Goal: Information Seeking & Learning: Check status

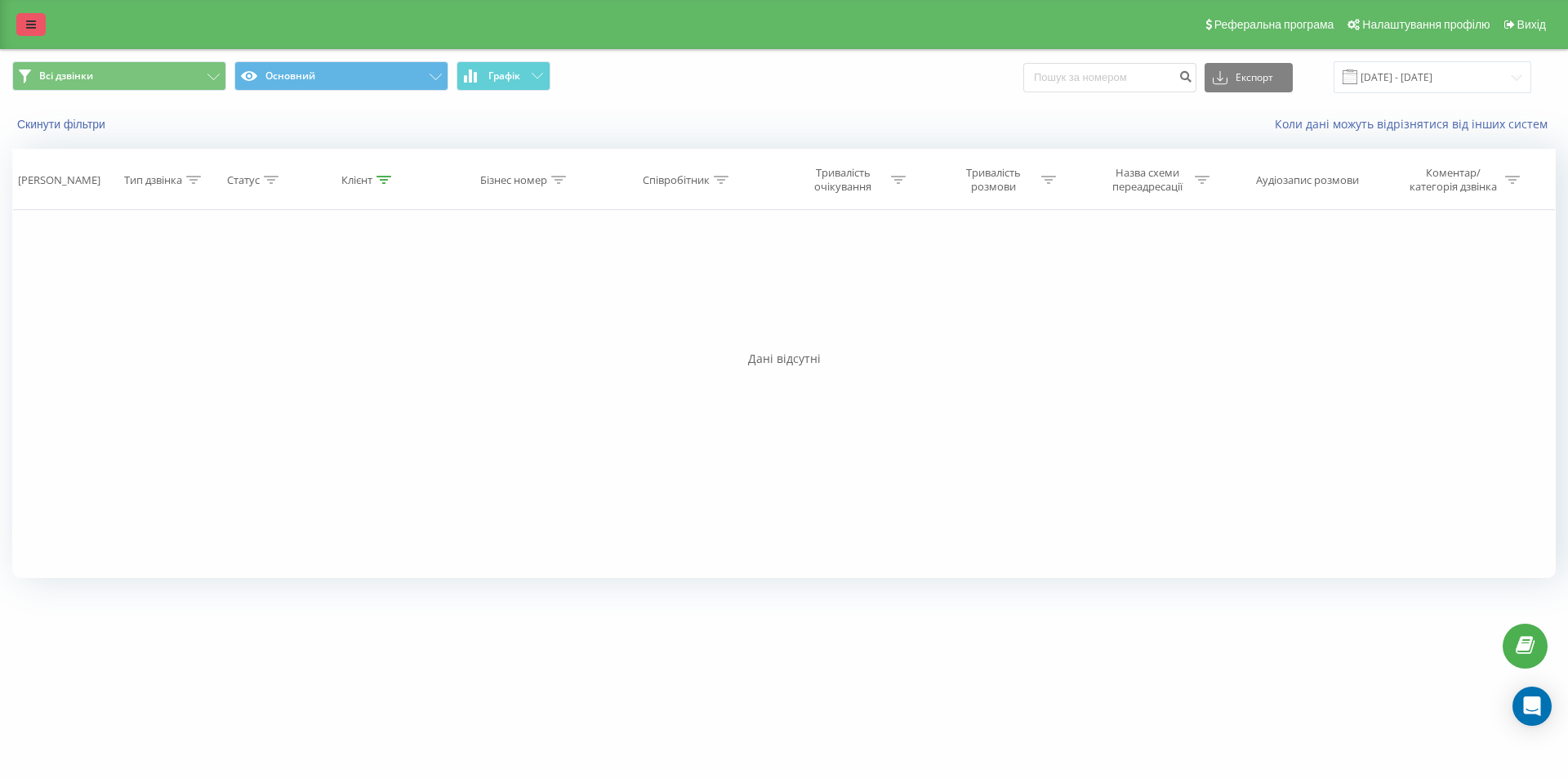
click at [23, 26] on link at bounding box center [30, 25] width 29 height 23
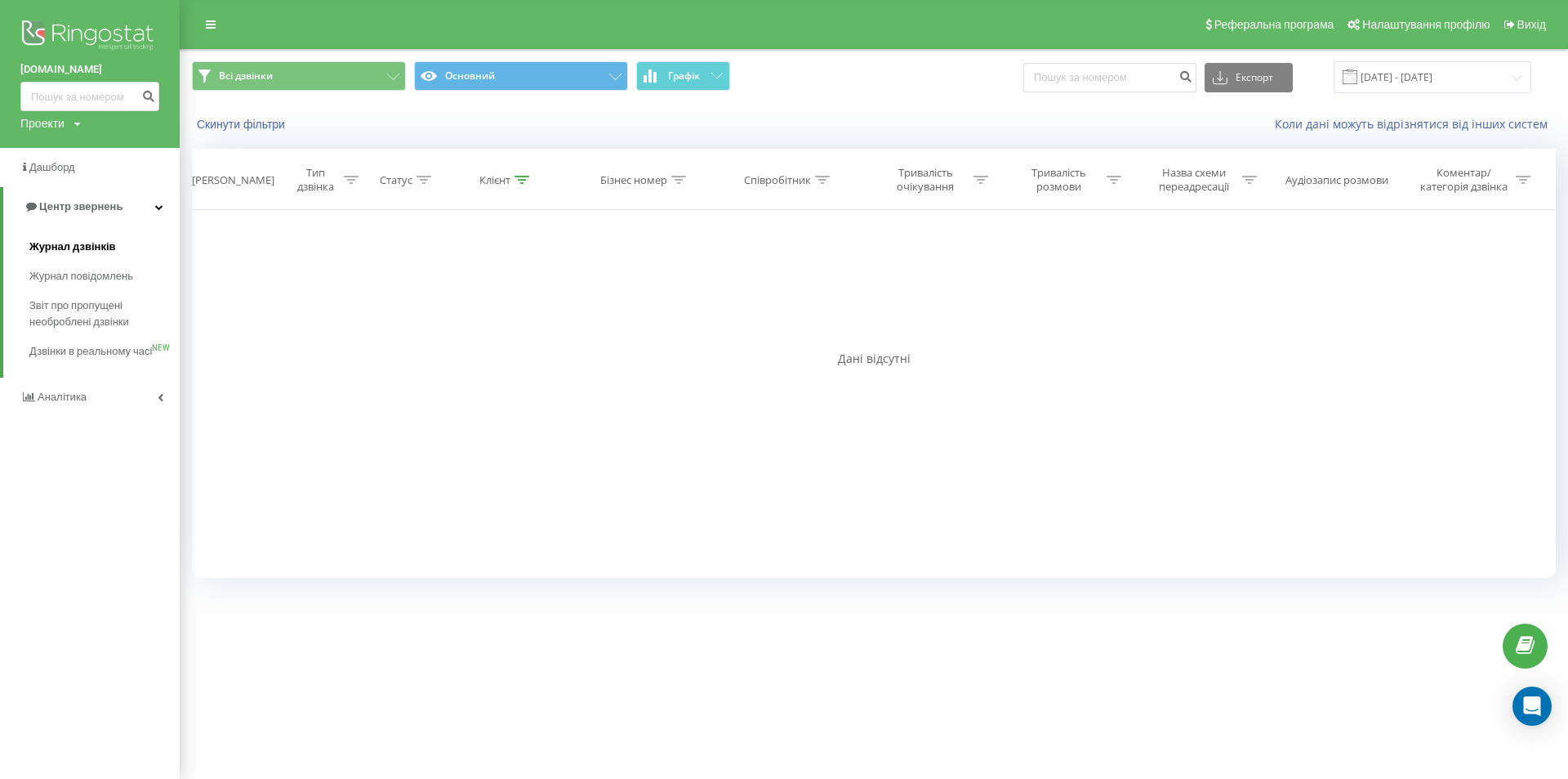
click at [100, 240] on span "Журнал дзвінків" at bounding box center [72, 247] width 86 height 16
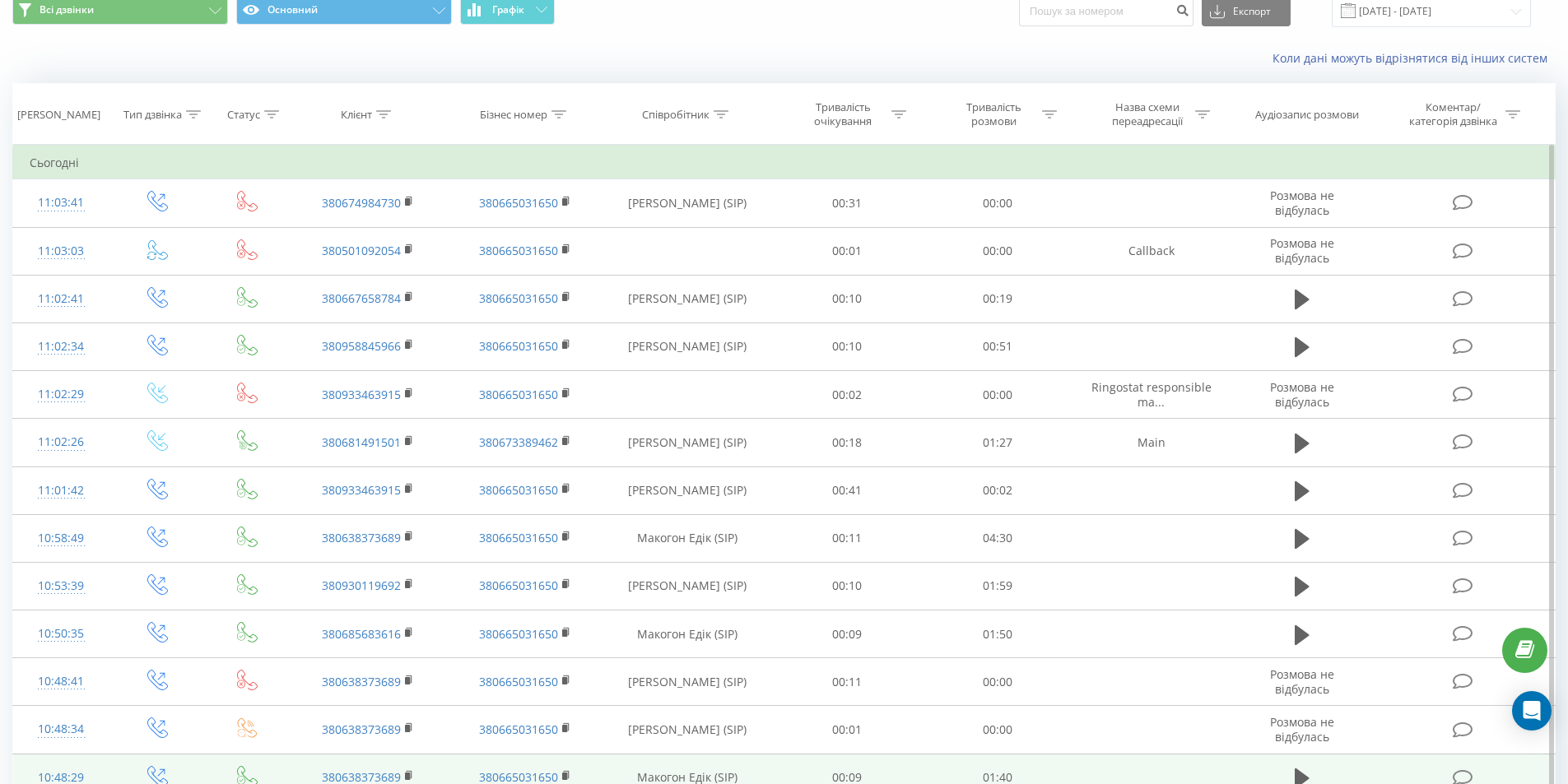
scroll to position [83, 0]
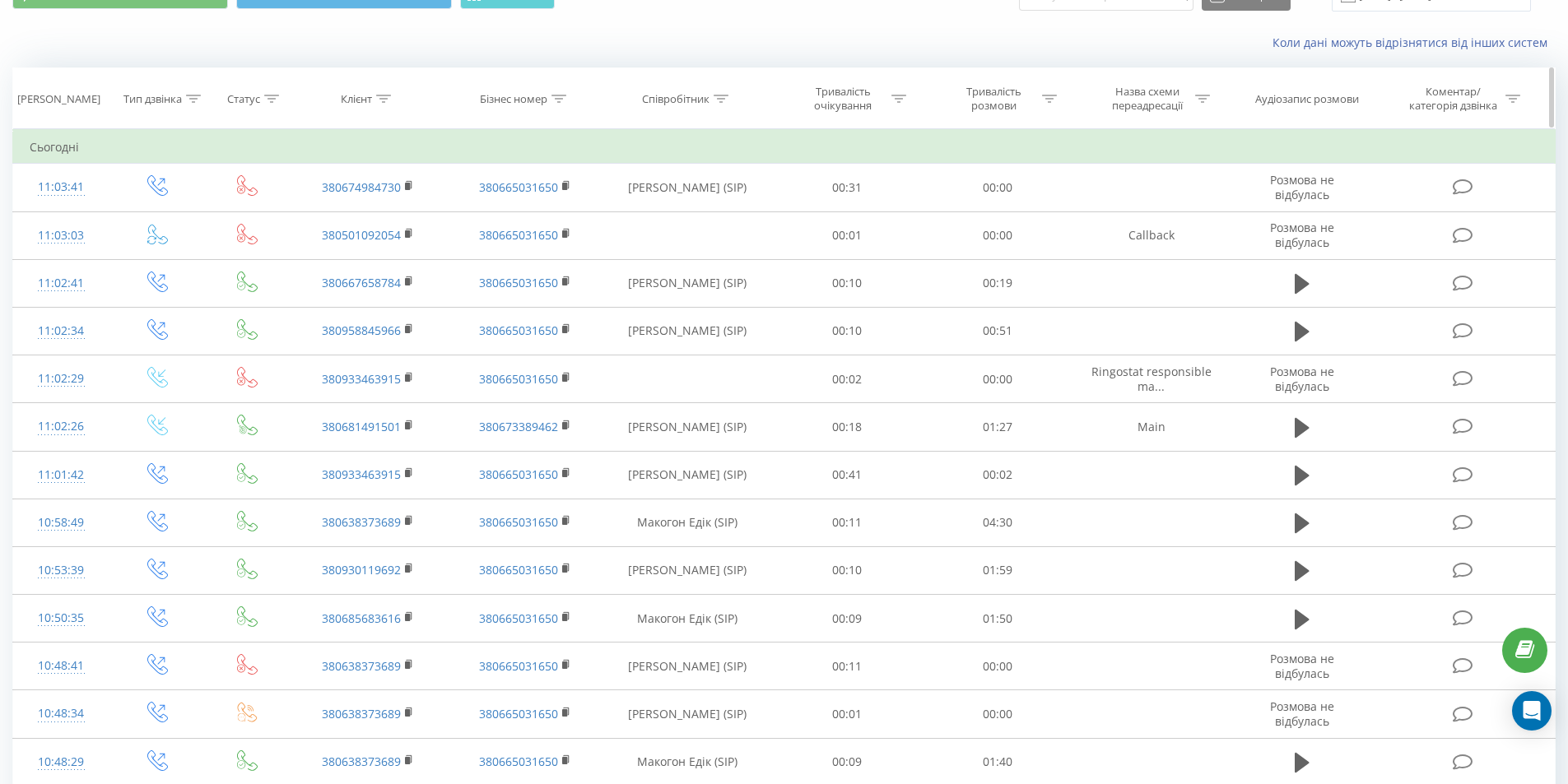
click at [381, 103] on div at bounding box center [383, 100] width 15 height 14
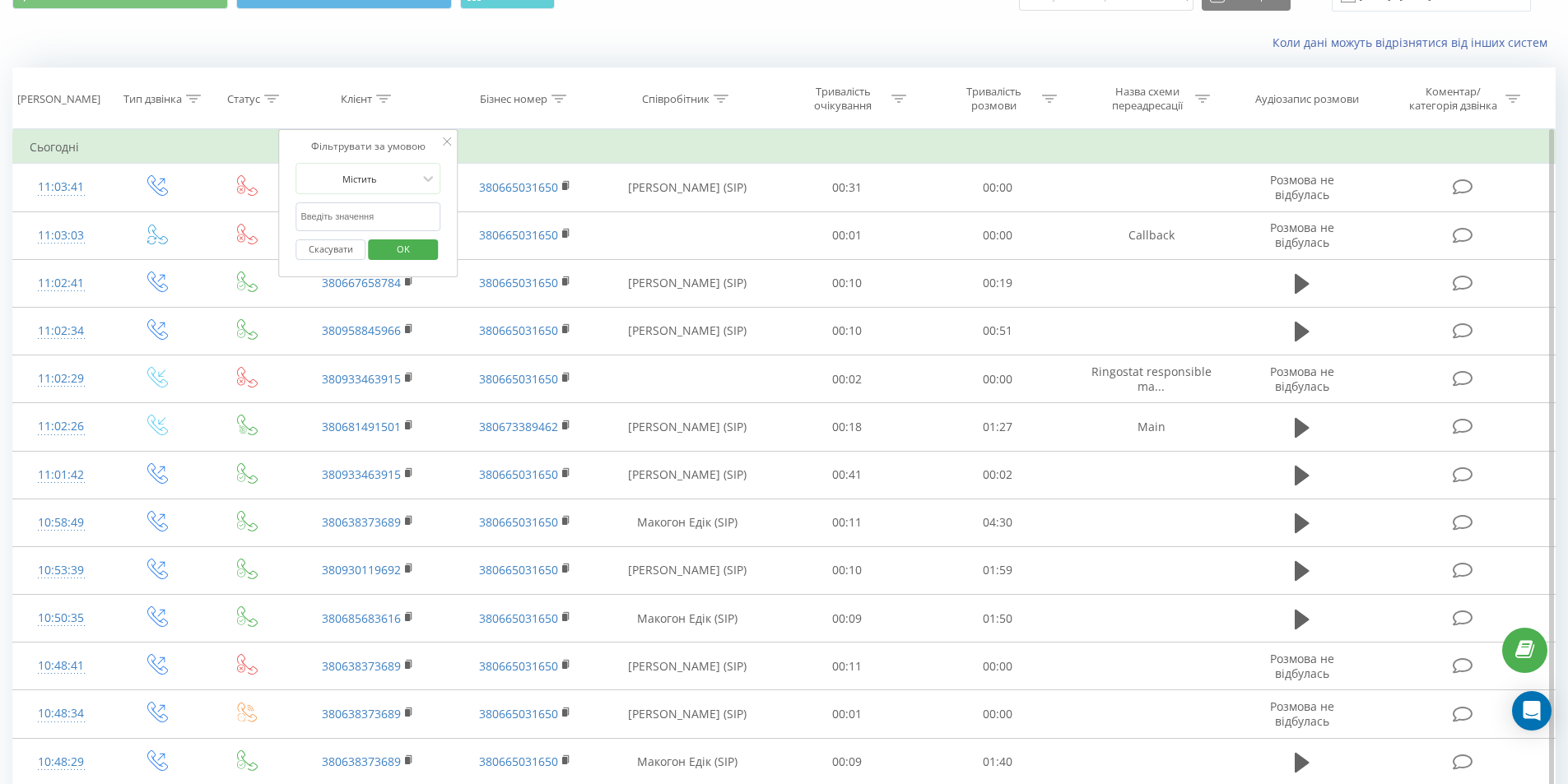
click at [353, 220] on input "text" at bounding box center [368, 217] width 145 height 29
paste input "0635972925"
click at [415, 244] on span "OK" at bounding box center [403, 248] width 46 height 25
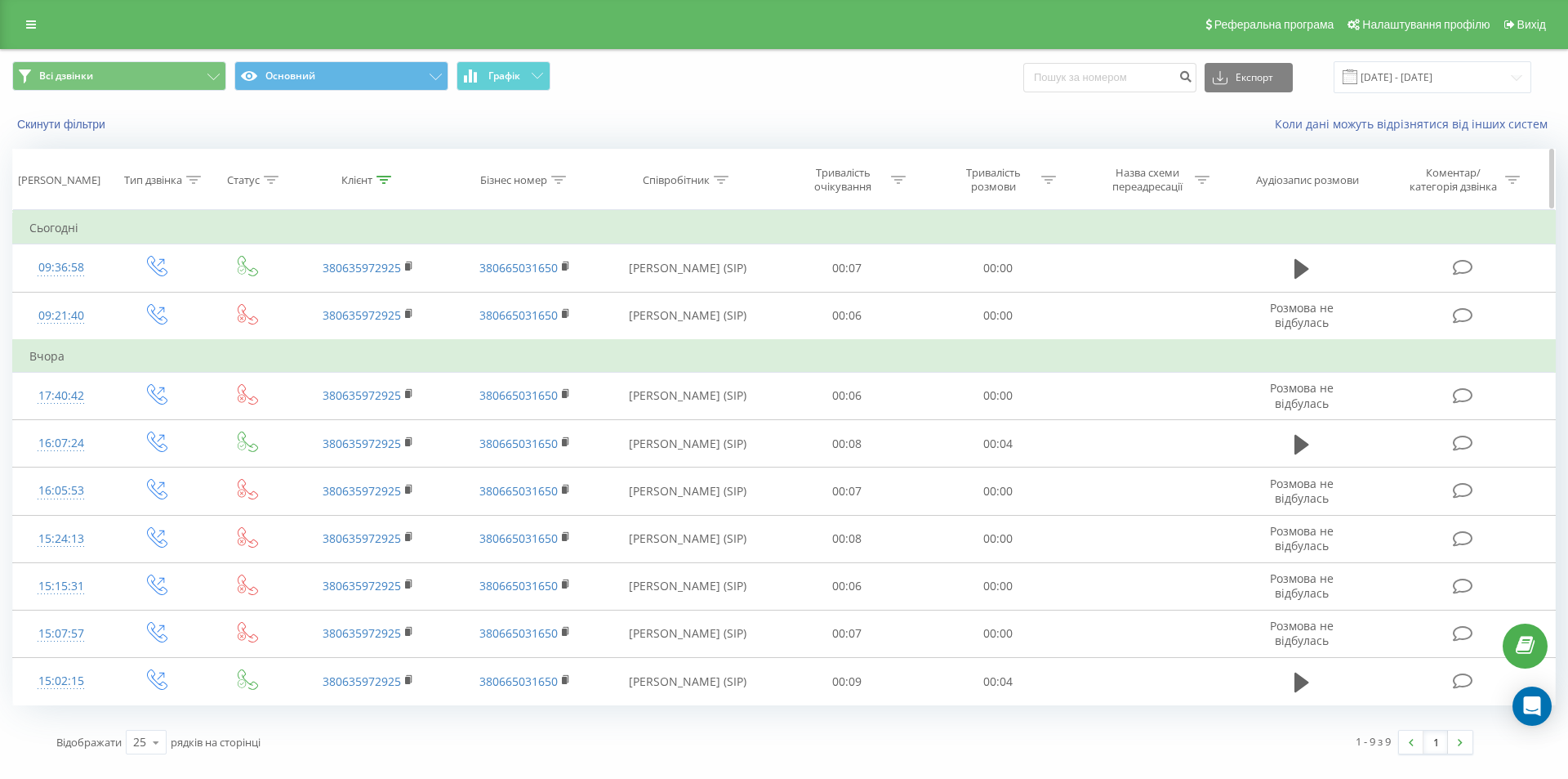
drag, startPoint x: 386, startPoint y: 186, endPoint x: 388, endPoint y: 217, distance: 31.1
click at [386, 185] on div at bounding box center [384, 180] width 15 height 14
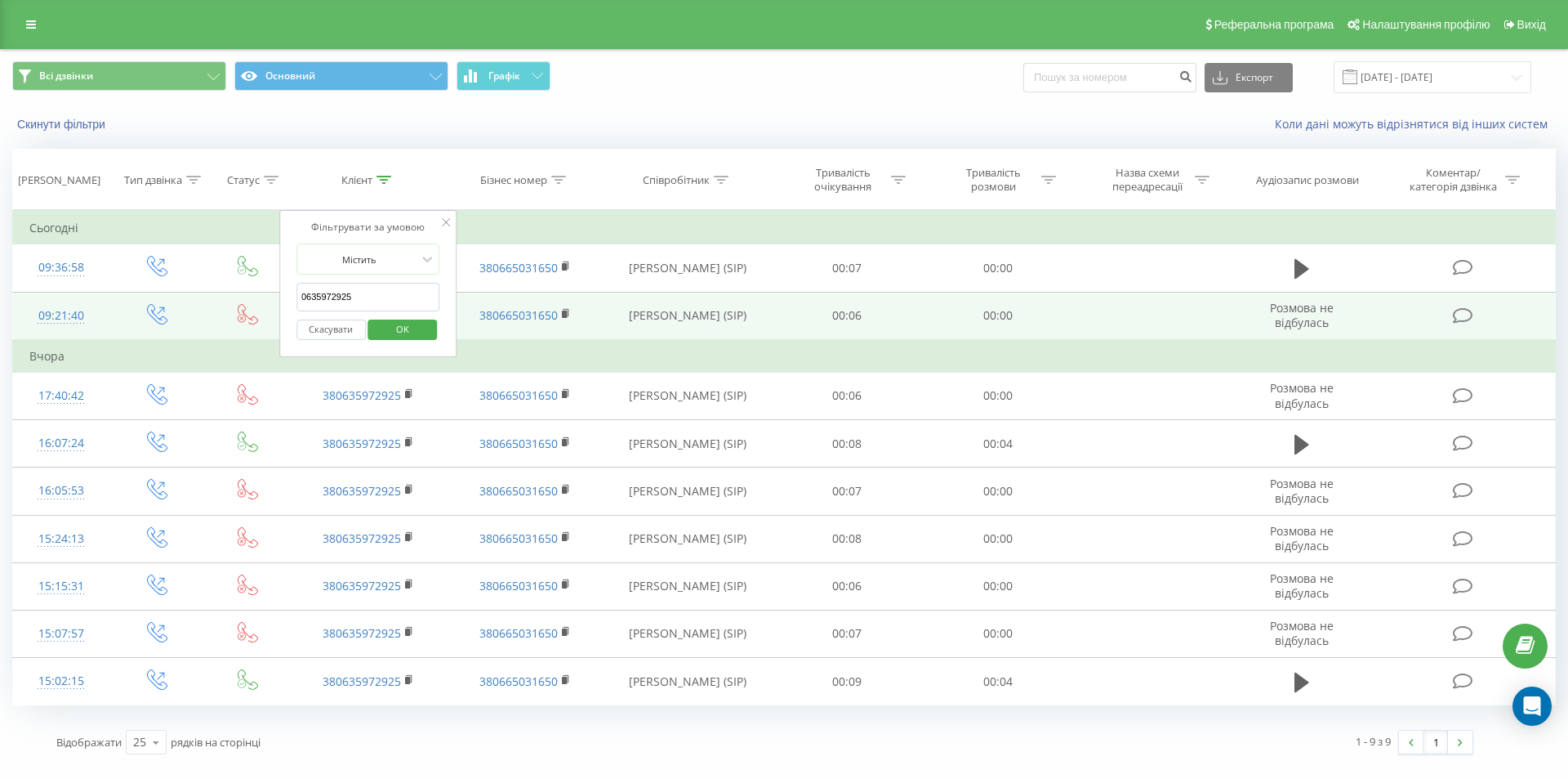
drag, startPoint x: 374, startPoint y: 298, endPoint x: 244, endPoint y: 298, distance: 130.0
click at [218, 299] on table "Фільтрувати за умовою Дорівнює Введіть значення Скасувати OK Фільтрувати за умо…" at bounding box center [784, 458] width 1544 height 496
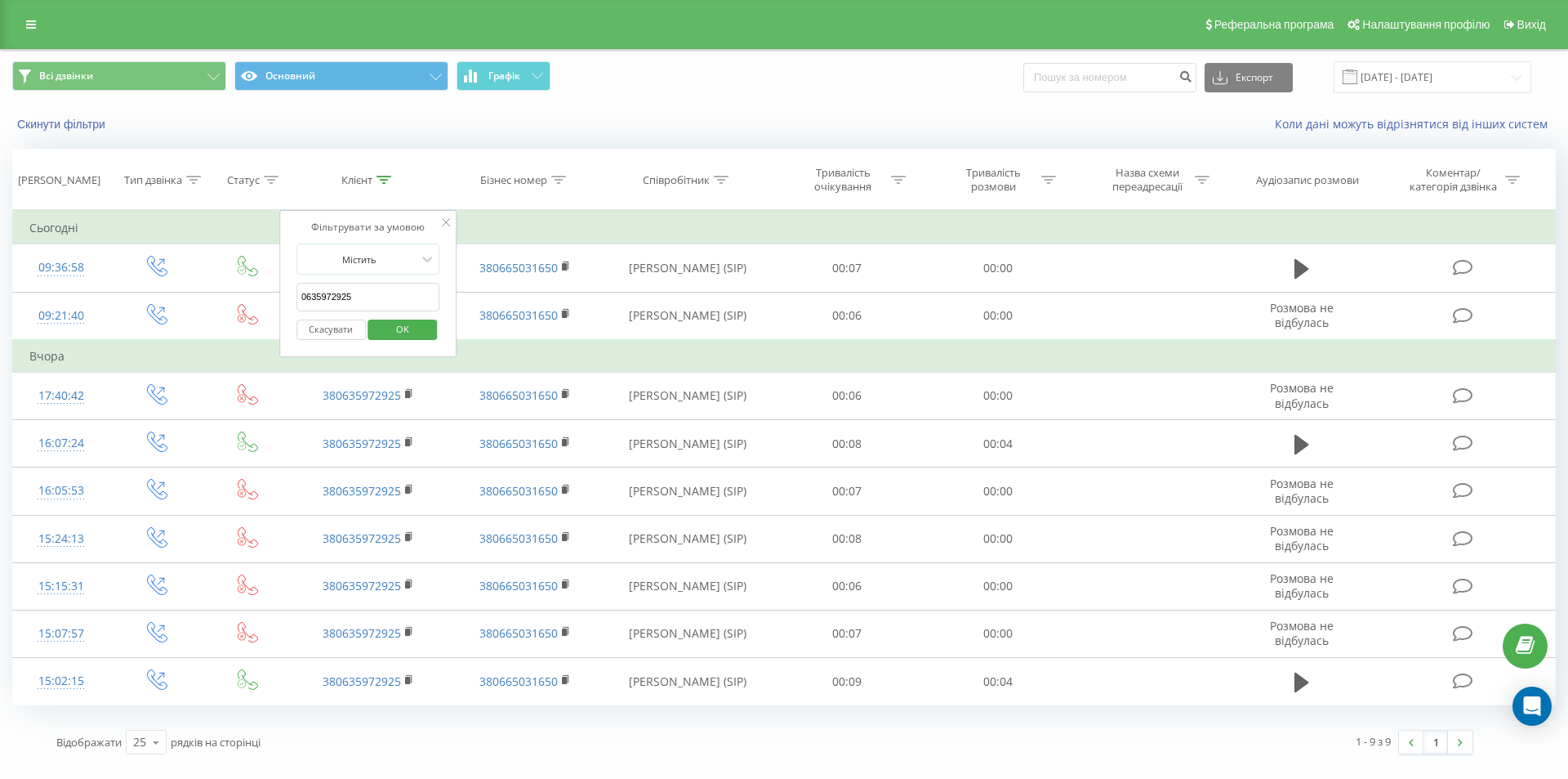
paste input "380505698060"
click at [421, 322] on span "OK" at bounding box center [402, 329] width 45 height 25
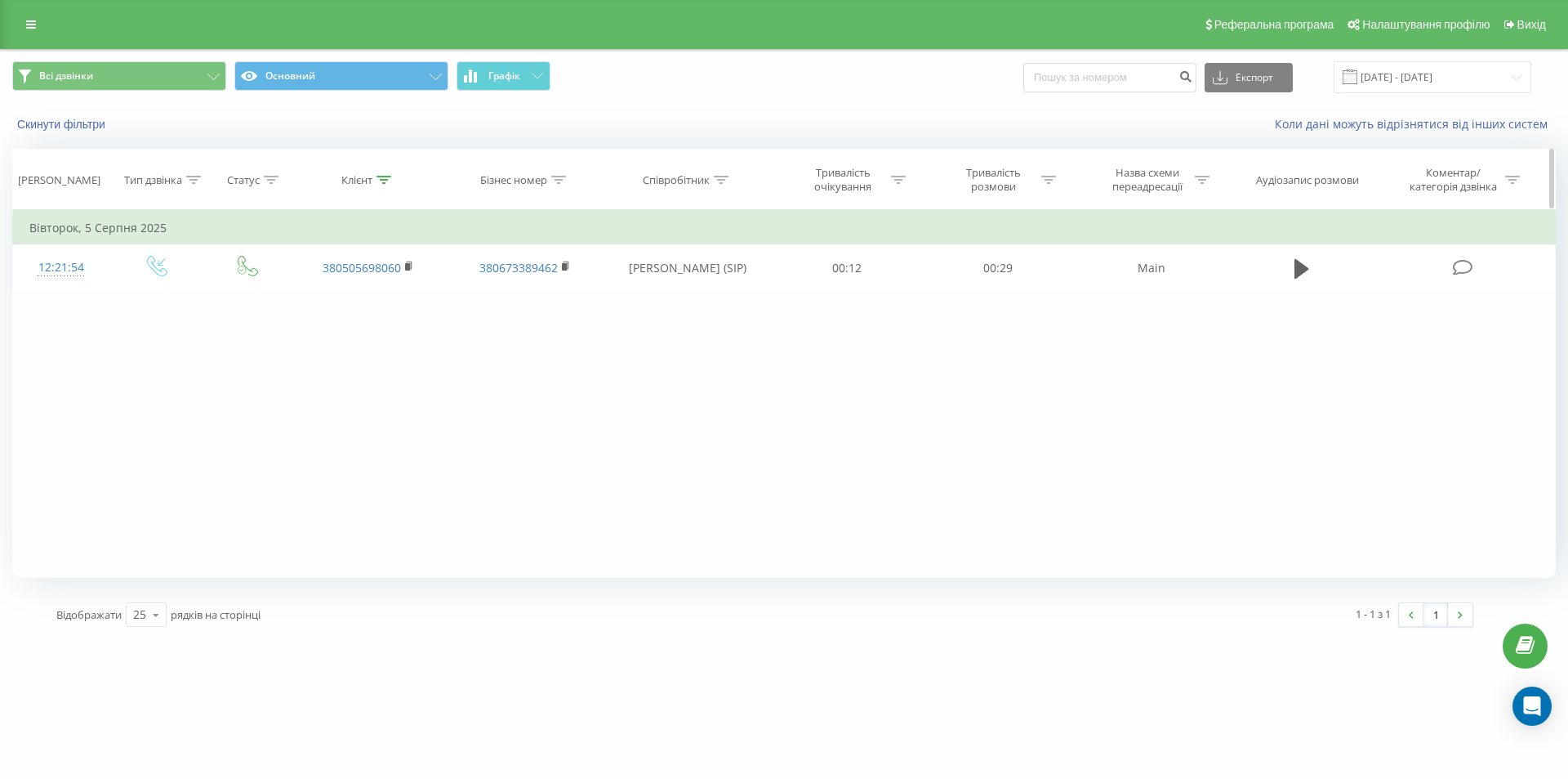
click at [378, 184] on div at bounding box center [384, 180] width 15 height 14
drag, startPoint x: 373, startPoint y: 304, endPoint x: 249, endPoint y: 306, distance: 124.0
click at [249, 306] on div "Фільтрувати за умовою Дорівнює Введіть значення Скасувати OK Фільтрувати за умо…" at bounding box center [784, 394] width 1544 height 368
paste input "0508762107"
type input "0508762107"
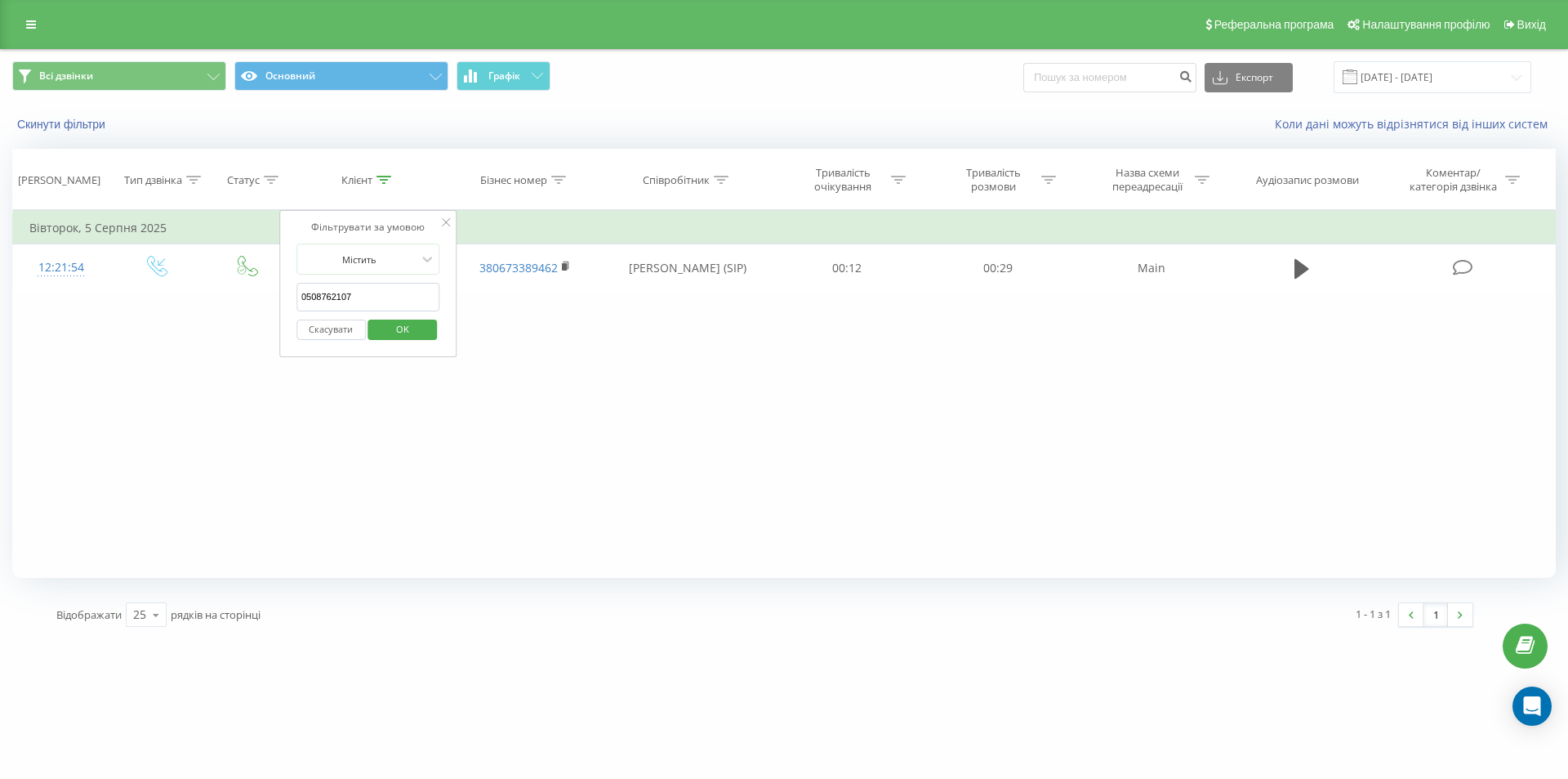
click at [421, 329] on span "OK" at bounding box center [402, 329] width 45 height 25
